Goal: Task Accomplishment & Management: Complete application form

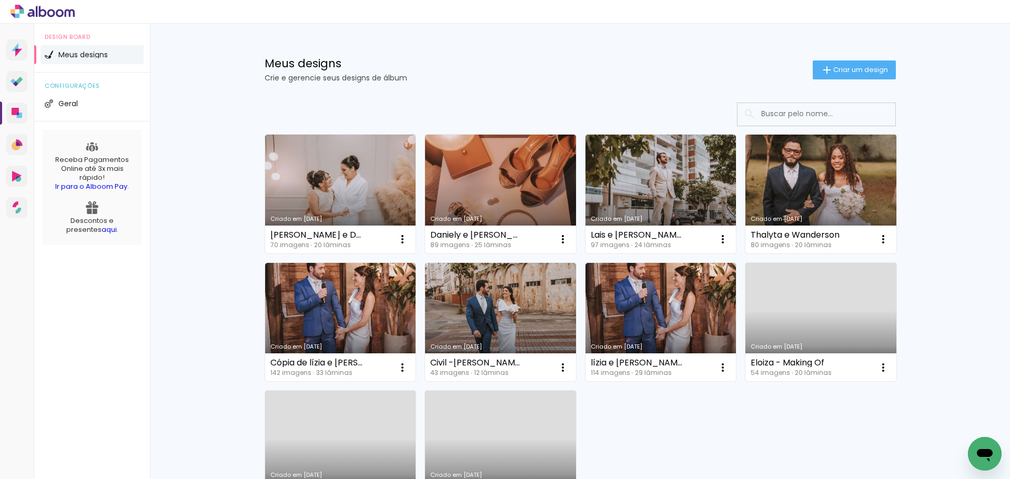
click at [853, 198] on link "Criado em [DATE]" at bounding box center [820, 194] width 151 height 119
click at [888, 246] on paper-icon-button at bounding box center [882, 239] width 21 height 21
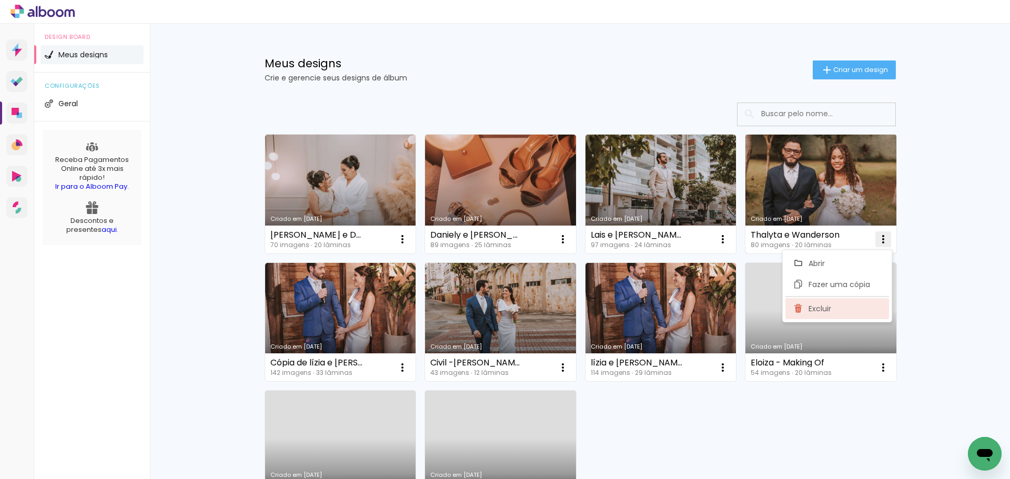
click at [816, 305] on span "Excluir" at bounding box center [819, 308] width 23 height 7
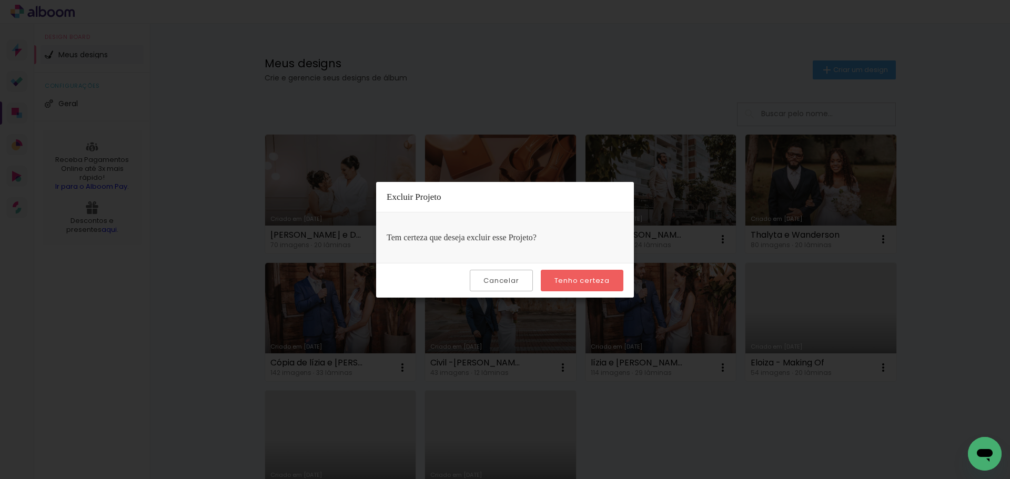
click at [0, 0] on slot "Tenho certeza" at bounding box center [0, 0] width 0 height 0
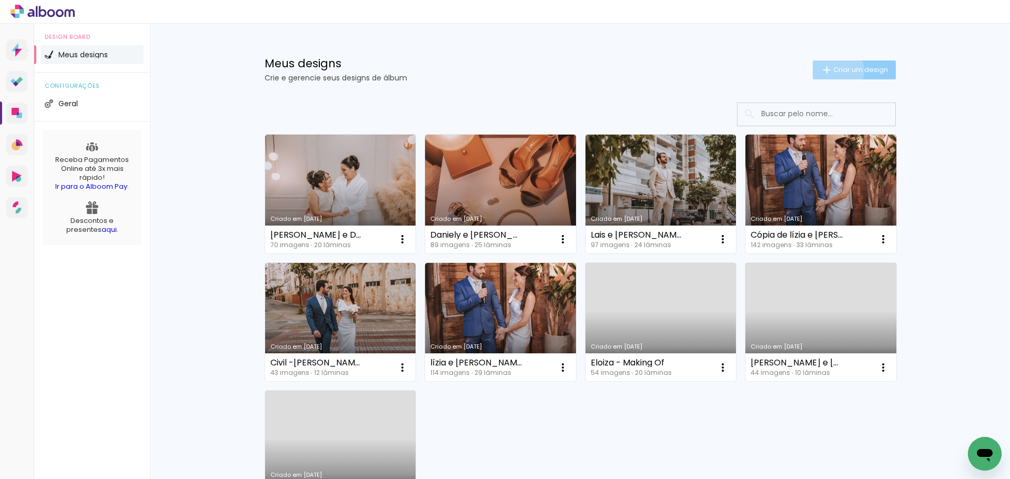
click at [833, 70] on span "Criar um design" at bounding box center [860, 69] width 55 height 7
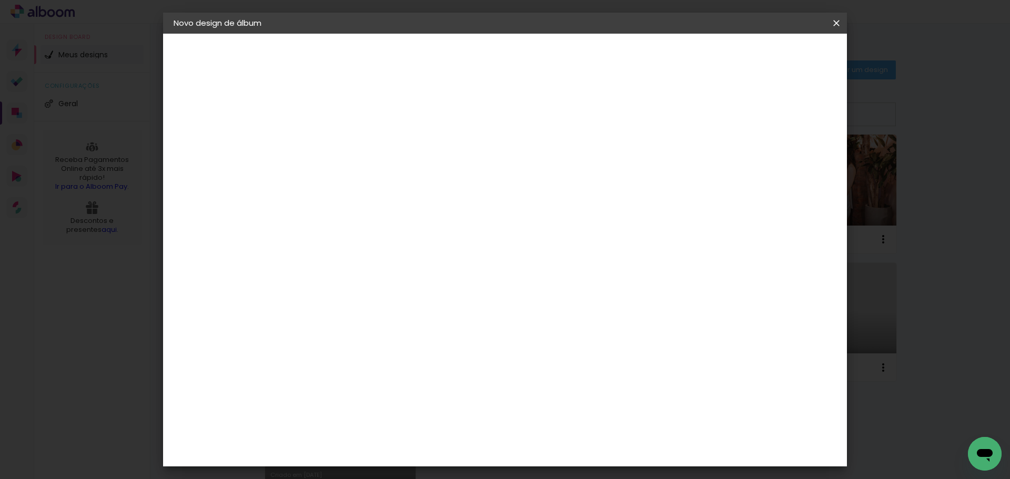
click at [345, 147] on input at bounding box center [345, 141] width 0 height 16
type input "a"
type input "Alejrandra + [PERSON_NAME]"
type paper-input "Alejrandra + [PERSON_NAME]"
click at [453, 55] on paper-button "Avançar" at bounding box center [428, 56] width 52 height 18
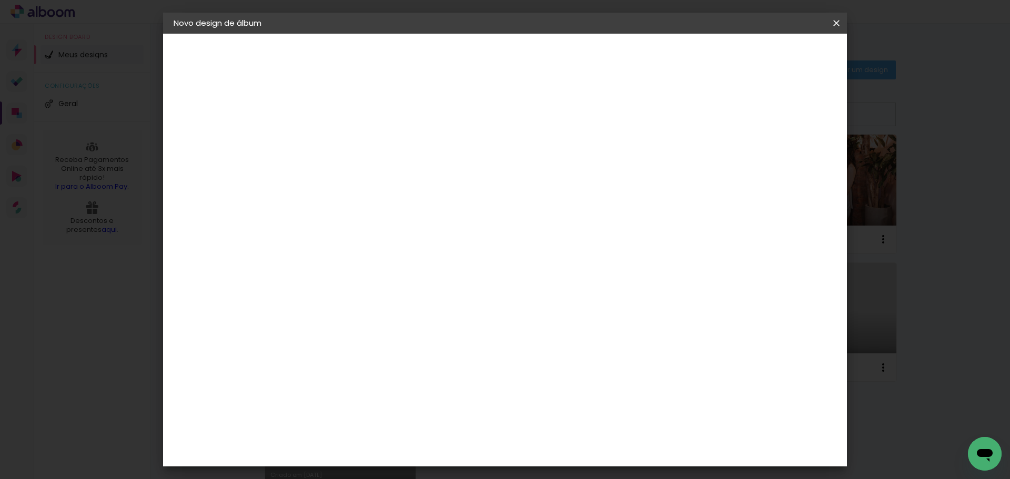
click at [425, 200] on input at bounding box center [372, 199] width 106 height 13
type input "[PERSON_NAME]"
type paper-input "[PERSON_NAME]"
click at [414, 232] on paper-item "[PERSON_NAME]" at bounding box center [364, 237] width 98 height 23
click at [0, 0] on slot "Avançar" at bounding box center [0, 0] width 0 height 0
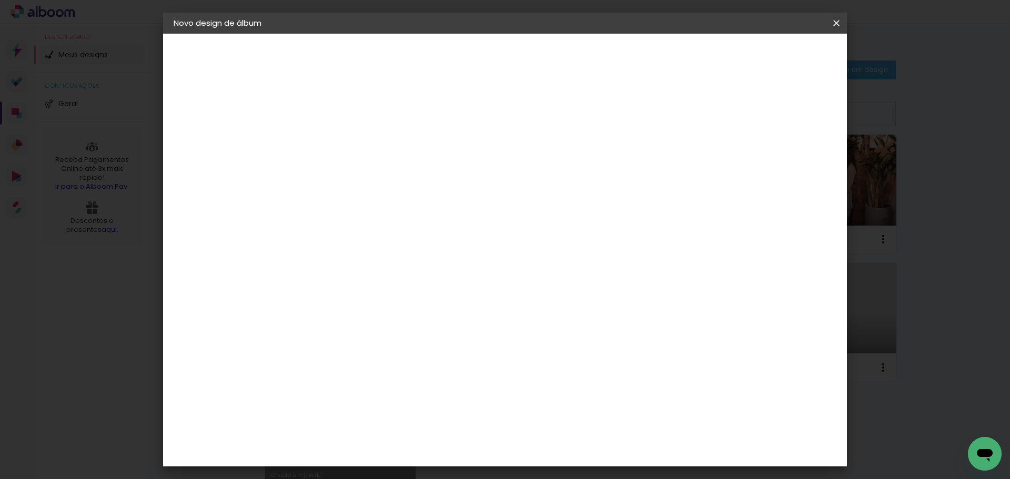
click at [386, 175] on input "text" at bounding box center [365, 183] width 41 height 16
click at [539, 197] on paper-item "Slim Book" at bounding box center [573, 195] width 210 height 21
type input "Slim Book"
click at [416, 311] on span "30 x 60" at bounding box center [392, 322] width 49 height 22
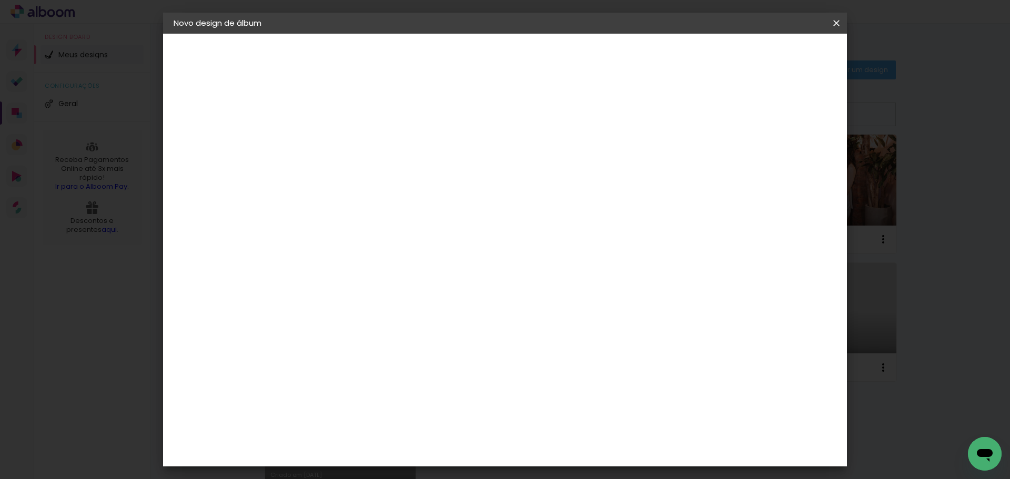
scroll to position [356, 0]
click at [0, 0] on slot "Avançar" at bounding box center [0, 0] width 0 height 0
click at [711, 118] on div at bounding box center [705, 113] width 9 height 9
type paper-checkbox "on"
click at [770, 52] on span "Iniciar design" at bounding box center [746, 55] width 48 height 7
